Goal: Information Seeking & Learning: Check status

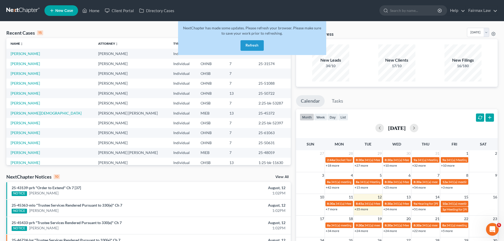
click at [251, 49] on button "Refresh" at bounding box center [252, 45] width 23 height 11
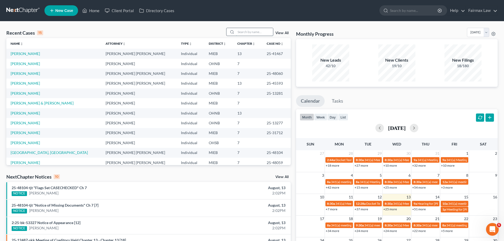
click at [237, 33] on input "search" at bounding box center [254, 32] width 37 height 8
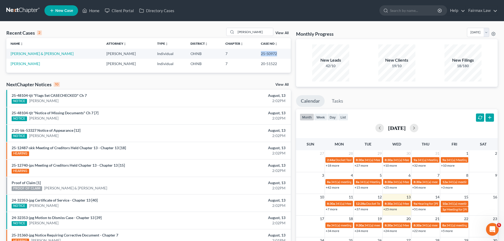
drag, startPoint x: 273, startPoint y: 52, endPoint x: 255, endPoint y: 54, distance: 18.4
click at [257, 54] on td "25-50972" at bounding box center [274, 54] width 34 height 10
copy td "25-50972"
drag, startPoint x: 260, startPoint y: 30, endPoint x: 216, endPoint y: 33, distance: 44.3
click at [216, 33] on div "Recent Cases 2 [PERSON_NAME] View All" at bounding box center [148, 33] width 284 height 10
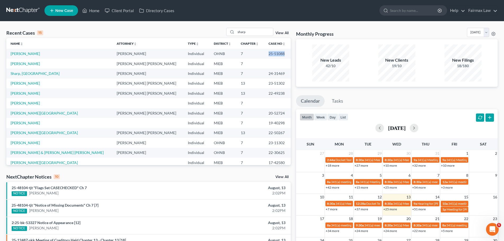
drag, startPoint x: 272, startPoint y: 52, endPoint x: 240, endPoint y: 56, distance: 32.4
click at [240, 56] on tr "[PERSON_NAME] [PERSON_NAME] Individual OHNB 7 25-51088" at bounding box center [148, 54] width 284 height 10
copy tr "25-51088"
drag, startPoint x: 266, startPoint y: 29, endPoint x: 202, endPoint y: 35, distance: 64.7
click at [202, 35] on div "Recent Cases 15 sharp View All" at bounding box center [148, 33] width 284 height 10
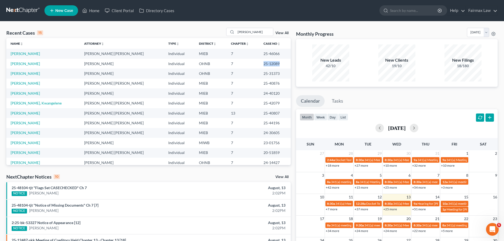
drag, startPoint x: 272, startPoint y: 63, endPoint x: 250, endPoint y: 67, distance: 22.4
click at [259, 67] on td "25-12089" at bounding box center [274, 64] width 31 height 10
copy td "25-12089"
drag, startPoint x: 255, startPoint y: 31, endPoint x: 163, endPoint y: 39, distance: 92.9
click at [163, 39] on div "Recent Cases 15 [PERSON_NAME] View All Name unfold_more expand_more expand_less…" at bounding box center [148, 96] width 284 height 137
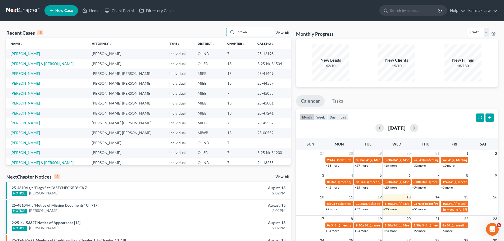
click at [264, 152] on td "3:25-bk-31230" at bounding box center [272, 153] width 38 height 10
click at [265, 152] on td "3:25-bk-31230" at bounding box center [272, 153] width 38 height 10
copy td "31230"
drag, startPoint x: 255, startPoint y: 29, endPoint x: 203, endPoint y: 37, distance: 53.0
click at [203, 37] on div "Recent Cases 15 brown View All" at bounding box center [148, 33] width 284 height 10
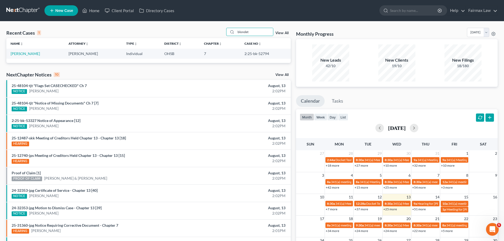
click at [265, 53] on td "2:25-bk-52794" at bounding box center [265, 54] width 51 height 10
copy td "52794"
drag, startPoint x: 262, startPoint y: 30, endPoint x: 200, endPoint y: 26, distance: 63.1
click at [200, 26] on div "Recent Cases 1 blondet View All Name unfold_more expand_more expand_less Attorn…" at bounding box center [252, 158] width 504 height 275
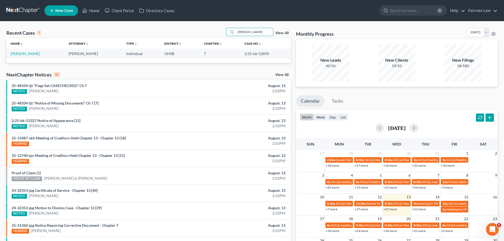
click at [261, 55] on td "2:25-bk-52890" at bounding box center [265, 54] width 51 height 10
copy td "52890"
drag, startPoint x: 248, startPoint y: 25, endPoint x: 198, endPoint y: 16, distance: 51.5
click at [198, 16] on div "Home New Case Client Portal Directory Cases Fairmax Law [PERSON_NAME][EMAIL_ADD…" at bounding box center [252, 153] width 504 height 306
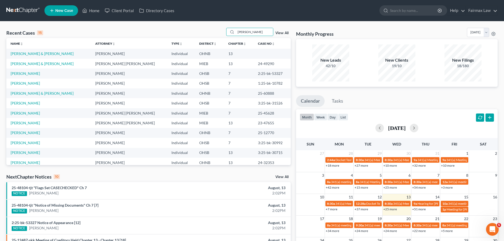
click at [268, 142] on td "3:25-bk-30992" at bounding box center [272, 143] width 37 height 10
copy td "30992"
drag, startPoint x: 261, startPoint y: 35, endPoint x: 216, endPoint y: 29, distance: 45.9
click at [216, 29] on div "Recent Cases 15 [PERSON_NAME] View All" at bounding box center [148, 33] width 284 height 10
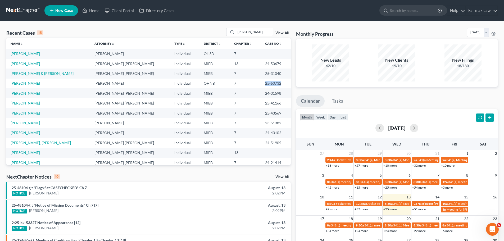
drag, startPoint x: 273, startPoint y: 86, endPoint x: 249, endPoint y: 86, distance: 24.3
click at [249, 86] on tr "[PERSON_NAME] [PERSON_NAME] Individual OHNB 7 25-60732" at bounding box center [148, 84] width 284 height 10
copy tr "25-60732"
drag, startPoint x: 253, startPoint y: 30, endPoint x: 220, endPoint y: 41, distance: 34.6
click at [220, 41] on div "Recent Cases 15 [PERSON_NAME] View All Name unfold_more expand_more expand_less…" at bounding box center [148, 96] width 284 height 137
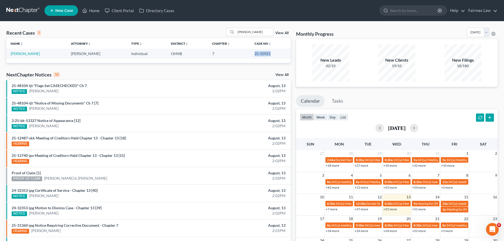
drag, startPoint x: 272, startPoint y: 52, endPoint x: 252, endPoint y: 56, distance: 19.9
click at [252, 56] on td "25-50921" at bounding box center [270, 54] width 40 height 10
copy td "25-50921"
click at [265, 28] on div "[PERSON_NAME]" at bounding box center [249, 32] width 47 height 8
drag, startPoint x: 265, startPoint y: 28, endPoint x: 227, endPoint y: 36, distance: 38.3
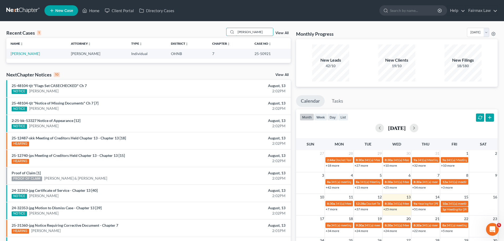
click at [227, 36] on div "[PERSON_NAME]" at bounding box center [249, 32] width 47 height 8
drag, startPoint x: 271, startPoint y: 52, endPoint x: 243, endPoint y: 57, distance: 28.2
click at [243, 57] on tr "[PERSON_NAME] [PERSON_NAME] Individual OHNB 7 25-60688" at bounding box center [148, 54] width 284 height 10
copy tr "25-60688"
drag, startPoint x: 259, startPoint y: 34, endPoint x: 206, endPoint y: 44, distance: 54.1
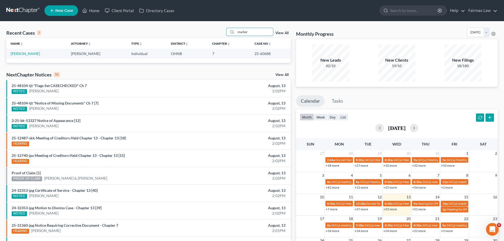
click at [206, 44] on div "Recent Cases 1 marker View All Name unfold_more expand_more expand_less Attorne…" at bounding box center [148, 45] width 284 height 35
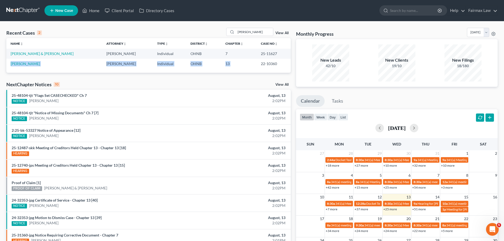
drag, startPoint x: 279, startPoint y: 53, endPoint x: 253, endPoint y: 60, distance: 27.0
click at [253, 60] on tbody "[PERSON_NAME] & [PERSON_NAME] Individual OHNB 7 25-11627 [PERSON_NAME] [PERSON_…" at bounding box center [148, 59] width 284 height 20
click at [257, 60] on td "22-10360" at bounding box center [274, 64] width 34 height 10
click at [257, 50] on td "25-11627" at bounding box center [274, 54] width 34 height 10
drag, startPoint x: 254, startPoint y: 54, endPoint x: 276, endPoint y: 55, distance: 21.5
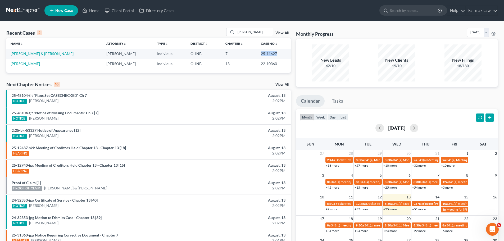
click at [276, 55] on td "25-11627" at bounding box center [274, 54] width 34 height 10
drag, startPoint x: 250, startPoint y: 31, endPoint x: 164, endPoint y: 13, distance: 88.5
click at [164, 13] on div "Home New Case Client Portal Directory Cases Fairmax Law [PERSON_NAME][EMAIL_ADD…" at bounding box center [252, 153] width 504 height 306
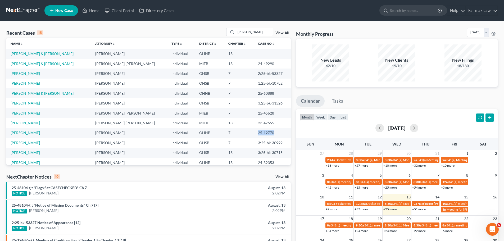
drag, startPoint x: 264, startPoint y: 134, endPoint x: 235, endPoint y: 134, distance: 29.1
click at [235, 134] on tr "[PERSON_NAME] [PERSON_NAME] Individual OHNB 7 25-12770" at bounding box center [148, 133] width 284 height 10
drag, startPoint x: 266, startPoint y: 29, endPoint x: 208, endPoint y: 31, distance: 57.7
click at [208, 31] on div "Recent Cases 15 [PERSON_NAME] View All" at bounding box center [148, 33] width 284 height 10
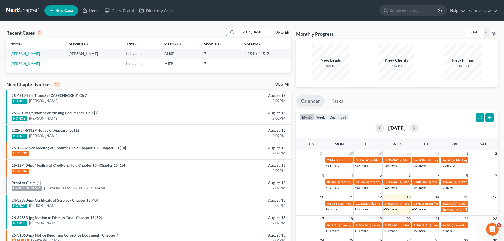
click at [265, 54] on td "1:25-bk-11517" at bounding box center [265, 54] width 51 height 10
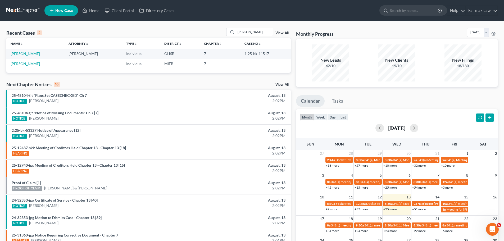
click at [259, 64] on td at bounding box center [265, 64] width 51 height 10
click at [261, 52] on td "1:25-bk-11517" at bounding box center [265, 54] width 51 height 10
drag, startPoint x: 266, startPoint y: 34, endPoint x: 181, endPoint y: 26, distance: 85.6
click at [181, 26] on div "Recent Cases 2 [PERSON_NAME] View All Name unfold_more expand_more expand_less …" at bounding box center [252, 158] width 504 height 275
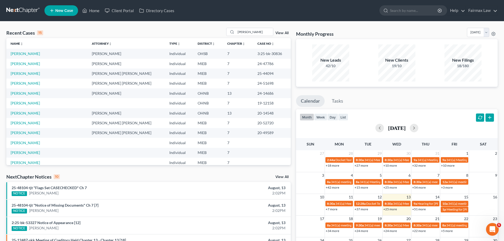
click at [270, 51] on td "3:25-bk-30836" at bounding box center [272, 54] width 38 height 10
click at [270, 56] on td "3:25-bk-30836" at bounding box center [272, 54] width 38 height 10
drag, startPoint x: 270, startPoint y: 28, endPoint x: 209, endPoint y: 38, distance: 62.1
click at [209, 38] on div "Recent Cases 15 [PERSON_NAME] View All" at bounding box center [148, 33] width 284 height 10
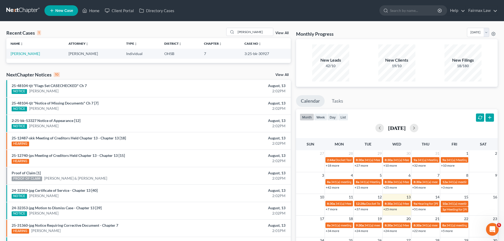
click at [266, 55] on td "3:25-bk-30927" at bounding box center [265, 54] width 51 height 10
click at [265, 55] on td "3:25-bk-30927" at bounding box center [265, 54] width 51 height 10
drag, startPoint x: 271, startPoint y: 29, endPoint x: 182, endPoint y: 40, distance: 90.7
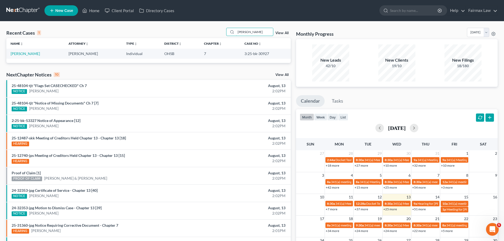
click at [182, 40] on div "Recent Cases 1 [PERSON_NAME] View All Name unfold_more expand_more expand_less …" at bounding box center [148, 45] width 284 height 35
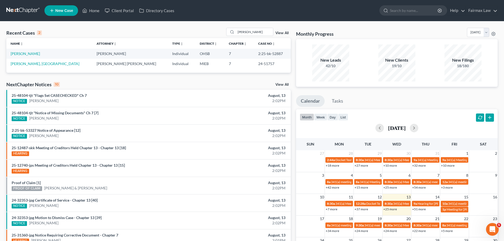
click at [262, 54] on td "2:25-bk-52887" at bounding box center [272, 54] width 37 height 10
drag, startPoint x: 260, startPoint y: 35, endPoint x: 223, endPoint y: 22, distance: 39.3
click at [232, 30] on div "[PERSON_NAME]" at bounding box center [249, 32] width 47 height 8
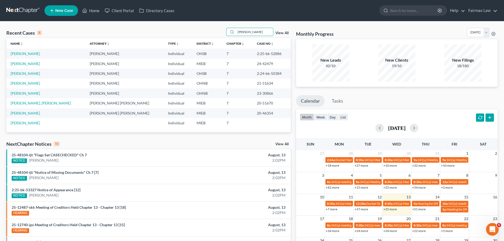
click at [260, 53] on td "2:25-bk-52886" at bounding box center [272, 54] width 38 height 10
drag, startPoint x: 257, startPoint y: 32, endPoint x: 224, endPoint y: 28, distance: 32.6
click at [224, 28] on div "Recent Cases 8 [PERSON_NAME] View All" at bounding box center [148, 33] width 284 height 10
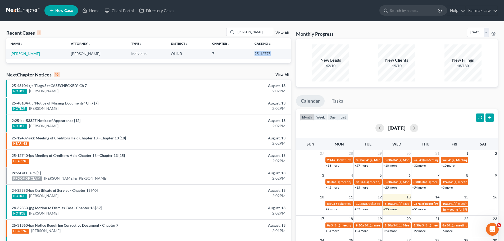
drag, startPoint x: 270, startPoint y: 53, endPoint x: 252, endPoint y: 55, distance: 18.1
click at [252, 55] on td "25-12775" at bounding box center [270, 54] width 40 height 10
drag, startPoint x: 269, startPoint y: 29, endPoint x: 214, endPoint y: 35, distance: 55.9
click at [214, 35] on div "Recent Cases 1 [PERSON_NAME] View All" at bounding box center [148, 33] width 284 height 10
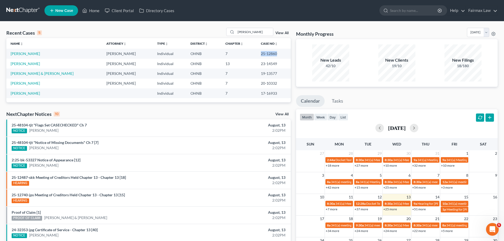
drag, startPoint x: 276, startPoint y: 55, endPoint x: 257, endPoint y: 54, distance: 19.1
click at [257, 54] on td "25-12860" at bounding box center [274, 54] width 34 height 10
drag, startPoint x: 258, startPoint y: 30, endPoint x: 203, endPoint y: 38, distance: 55.5
click at [203, 38] on div "Recent Cases 5 [PERSON_NAME] View All" at bounding box center [148, 33] width 284 height 10
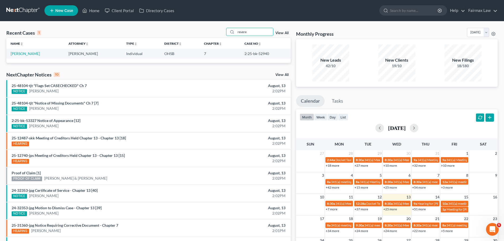
click at [263, 50] on td "2:25-bk-52940" at bounding box center [265, 54] width 51 height 10
click at [265, 55] on td "2:25-bk-52940" at bounding box center [265, 54] width 51 height 10
click at [260, 27] on div "Recent Cases 1 revere View All Name unfold_more expand_more expand_less Attorne…" at bounding box center [252, 158] width 504 height 275
drag, startPoint x: 260, startPoint y: 29, endPoint x: 202, endPoint y: 28, distance: 57.2
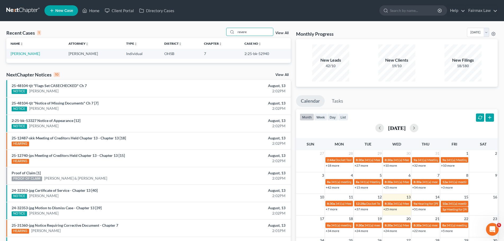
click at [202, 28] on div "Recent Cases 1 revere View All" at bounding box center [148, 33] width 284 height 10
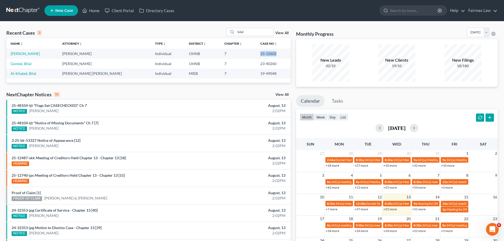
drag, startPoint x: 272, startPoint y: 55, endPoint x: 251, endPoint y: 57, distance: 21.8
click at [256, 57] on td "25-12602" at bounding box center [273, 54] width 35 height 10
drag, startPoint x: 250, startPoint y: 35, endPoint x: 196, endPoint y: 15, distance: 57.7
click at [207, 21] on div "Recent Cases 3 bilal View All Name unfold_more expand_more expand_less Attorney…" at bounding box center [252, 158] width 504 height 275
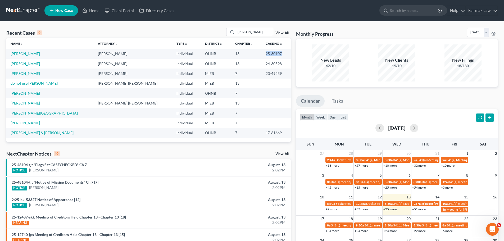
drag, startPoint x: 280, startPoint y: 52, endPoint x: 253, endPoint y: 57, distance: 28.0
click at [253, 57] on tr "[PERSON_NAME] [PERSON_NAME] Individual OHNB 13 25-30107" at bounding box center [148, 54] width 284 height 10
click at [246, 33] on input "[PERSON_NAME]" at bounding box center [254, 32] width 37 height 8
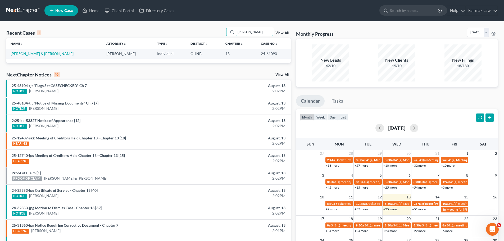
type input "[PERSON_NAME]"
click at [32, 55] on link "[PERSON_NAME] & [PERSON_NAME]" at bounding box center [42, 53] width 63 height 4
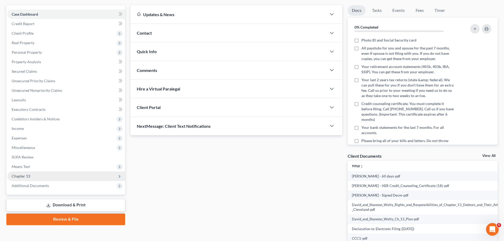
scroll to position [62, 0]
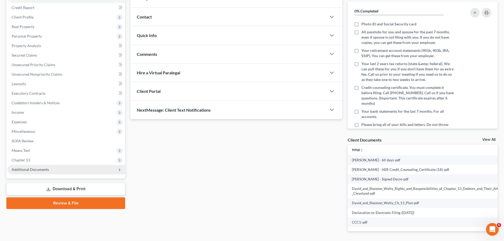
click at [24, 166] on span "Additional Documents" at bounding box center [66, 170] width 118 height 10
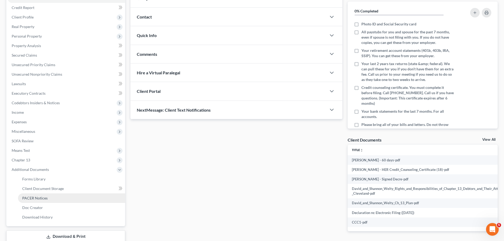
click at [36, 201] on link "PACER Notices" at bounding box center [71, 198] width 107 height 10
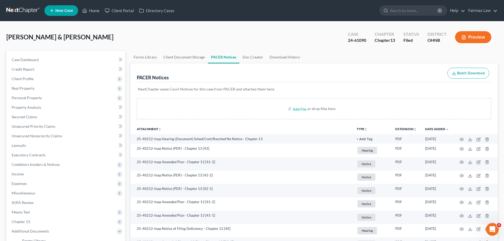
scroll to position [62, 0]
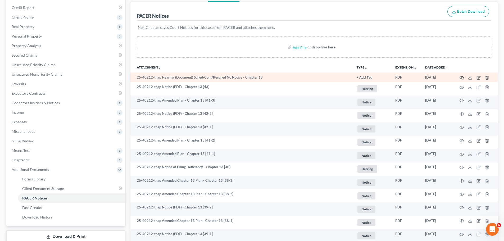
click at [464, 75] on td at bounding box center [475, 77] width 44 height 10
click at [461, 76] on icon "button" at bounding box center [462, 78] width 4 height 4
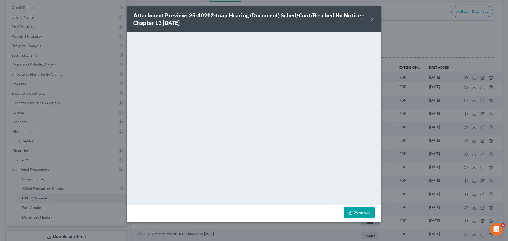
click at [429, 69] on div "Attachment Preview: 25-40212-tnap Hearing (Document) Sched/Cont/Resched No Noti…" at bounding box center [254, 120] width 508 height 241
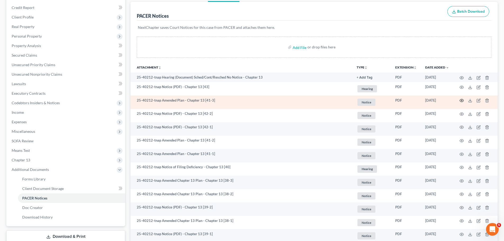
click at [464, 99] on icon "button" at bounding box center [462, 100] width 4 height 4
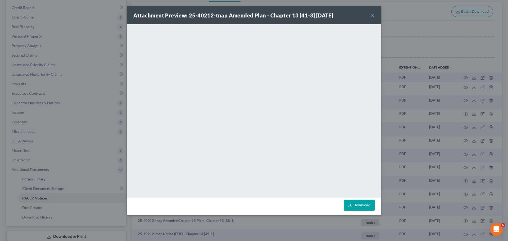
click at [429, 99] on div "Attachment Preview: 25-40212-tnap Amended Plan - Chapter 13 [41-3] [DATE] × Dow…" at bounding box center [254, 120] width 508 height 241
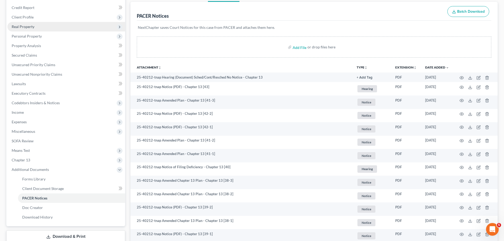
scroll to position [0, 0]
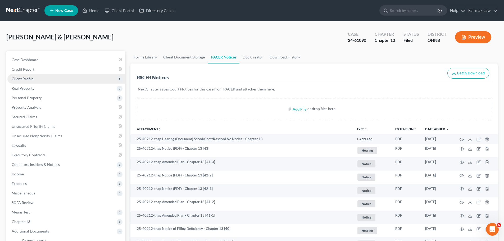
click at [34, 78] on span "Client Profile" at bounding box center [66, 79] width 118 height 10
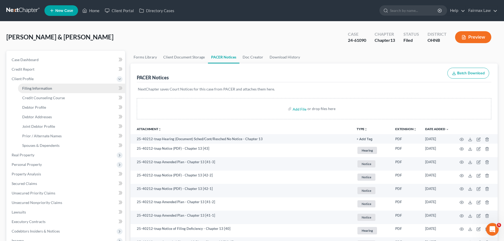
click at [33, 92] on link "Filing Information" at bounding box center [71, 89] width 107 height 10
select select "1"
select select "3"
select select "0"
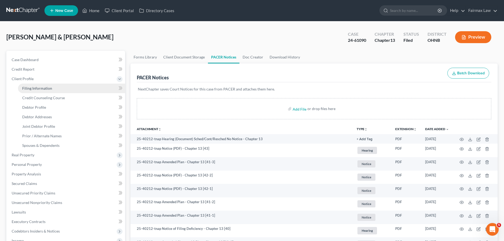
select select "36"
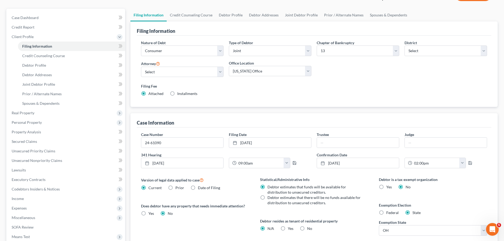
scroll to position [116, 0]
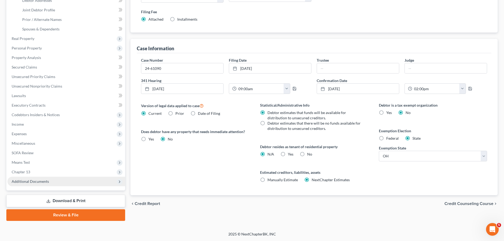
click at [75, 178] on span "Additional Documents" at bounding box center [66, 182] width 118 height 10
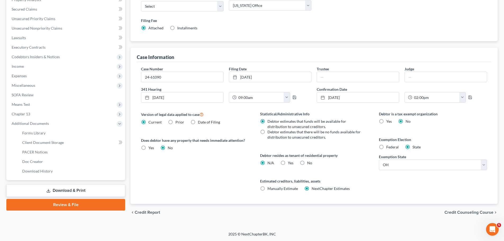
scroll to position [97, 0]
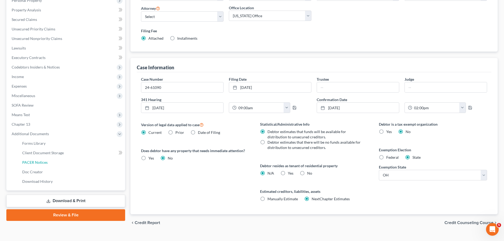
click at [67, 158] on link "PACER Notices" at bounding box center [71, 163] width 107 height 10
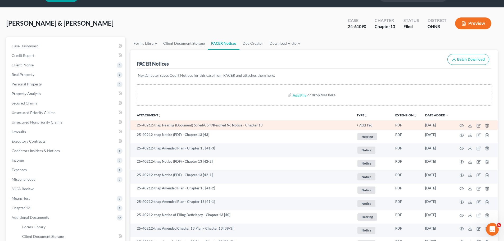
scroll to position [62, 0]
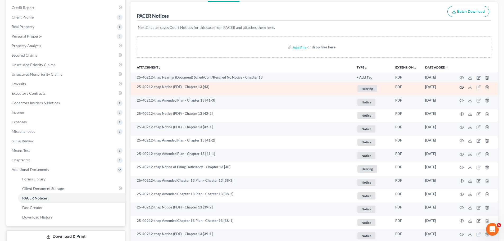
click at [462, 87] on circle "button" at bounding box center [461, 87] width 1 height 1
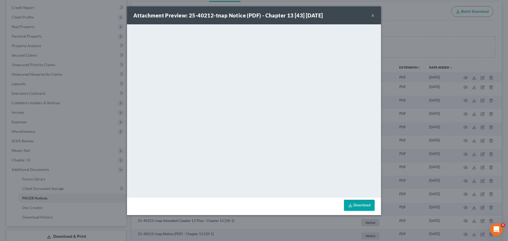
click at [419, 61] on div "Attachment Preview: 25-40212-tnap Notice (PDF) - Chapter 13 [43] [DATE] × <obje…" at bounding box center [254, 120] width 508 height 241
